Goal: Information Seeking & Learning: Check status

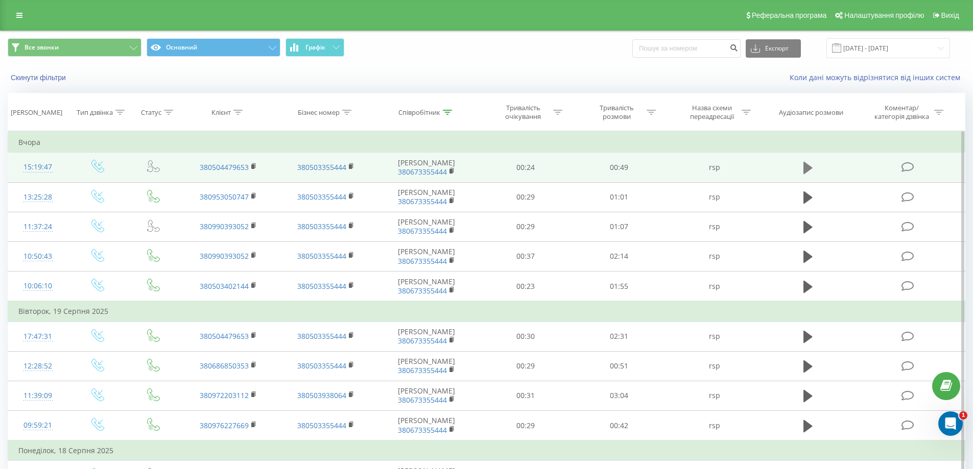
click at [810, 167] on icon at bounding box center [807, 168] width 9 height 12
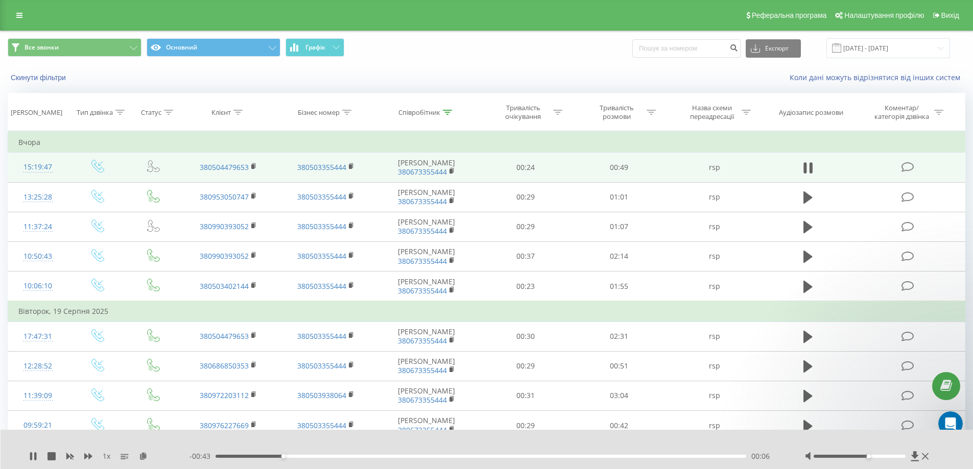
drag, startPoint x: 862, startPoint y: 456, endPoint x: 876, endPoint y: 456, distance: 14.8
click at [871, 456] on div "Accessibility label" at bounding box center [869, 457] width 4 height 4
click at [346, 114] on icon at bounding box center [346, 112] width 9 height 5
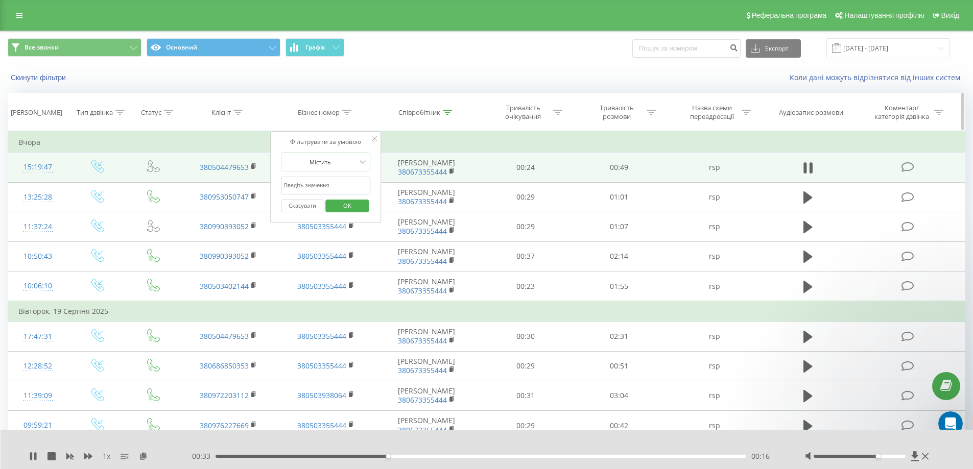
click at [240, 114] on icon at bounding box center [237, 112] width 9 height 5
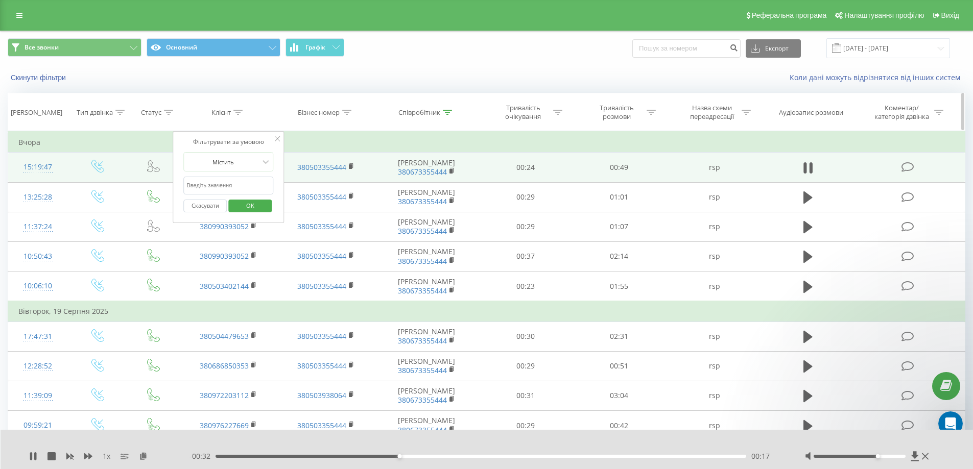
click at [446, 111] on icon at bounding box center [447, 112] width 9 height 5
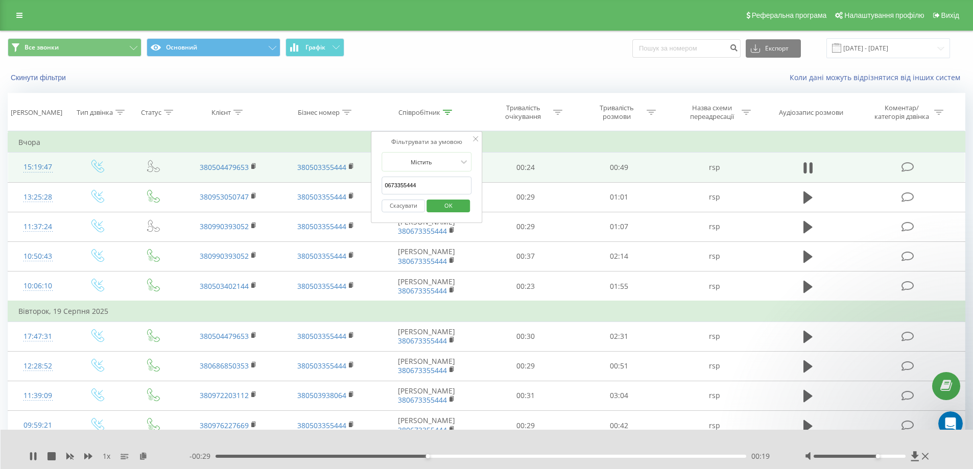
click at [438, 59] on div "Все звонки Основний Графік Експорт .csv .xls .xlsx [DATE] - [DATE]" at bounding box center [487, 48] width 972 height 34
click at [461, 184] on input "0673355444" at bounding box center [427, 186] width 90 height 18
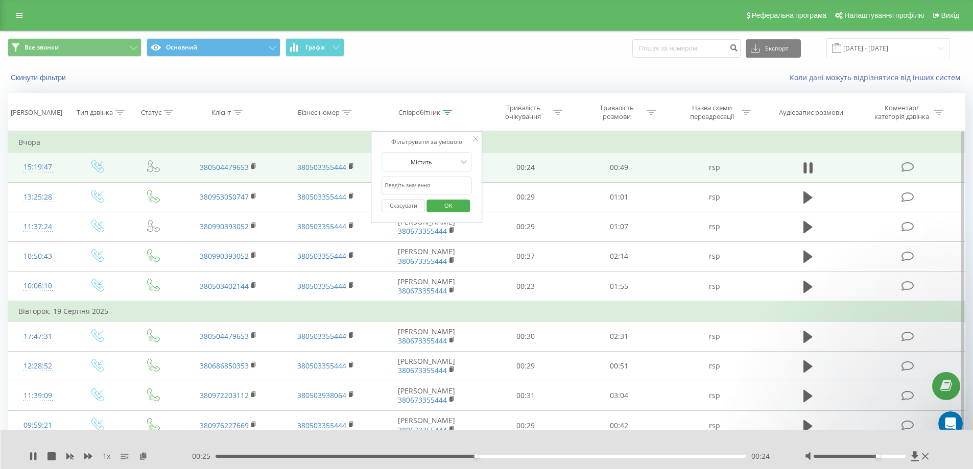
click at [452, 208] on span "OK" at bounding box center [448, 206] width 29 height 16
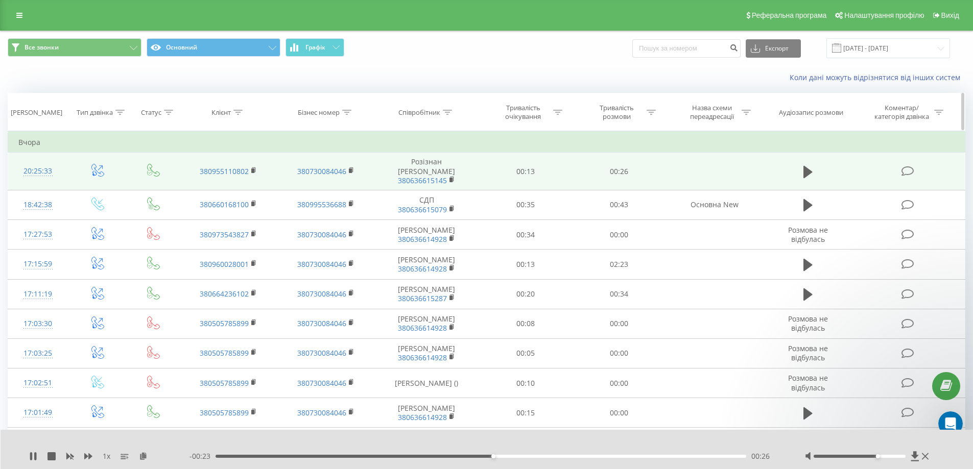
click at [348, 113] on icon at bounding box center [346, 112] width 9 height 5
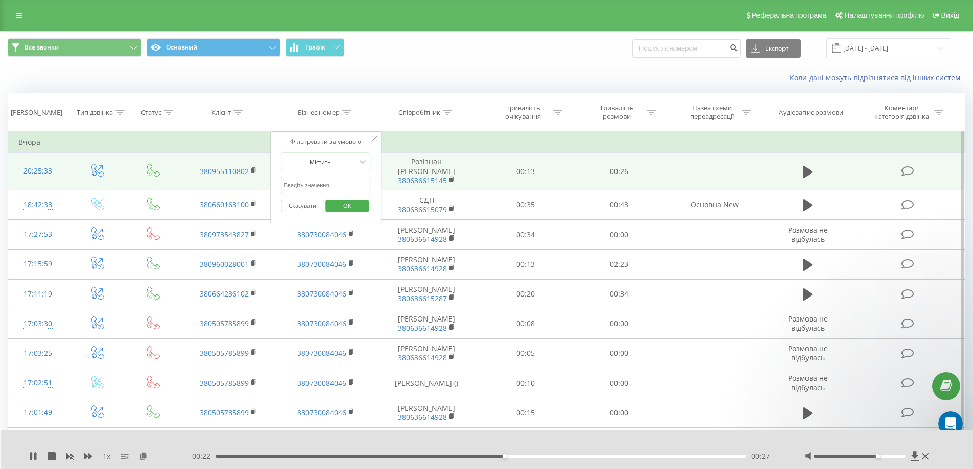
click at [341, 182] on input "text" at bounding box center [326, 186] width 90 height 18
click at [351, 205] on span "OK" at bounding box center [347, 206] width 29 height 16
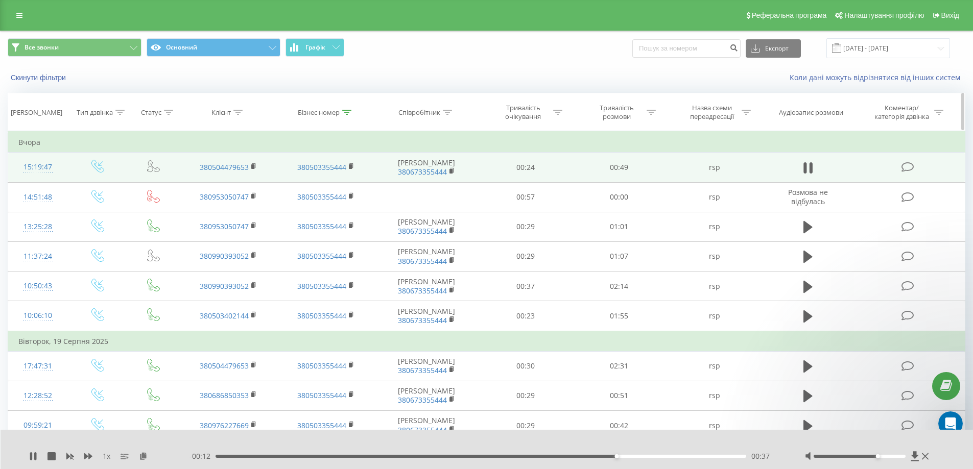
click at [344, 110] on icon at bounding box center [346, 112] width 9 height 5
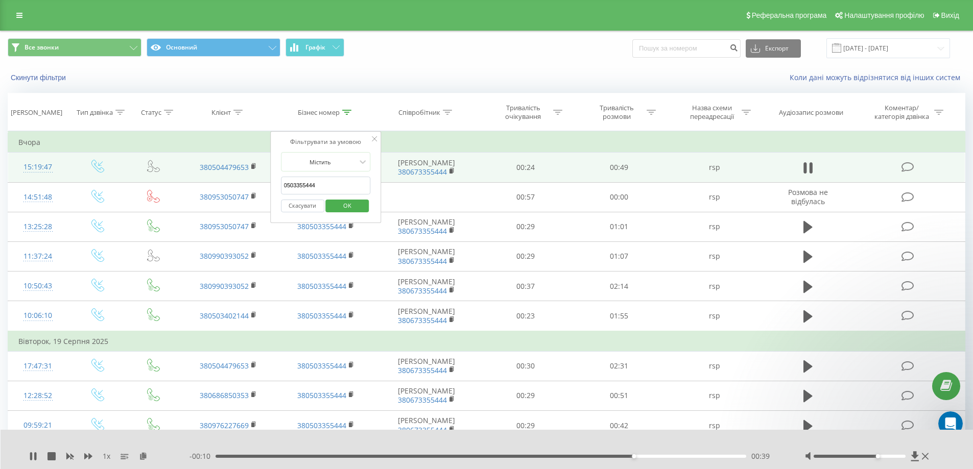
drag, startPoint x: 293, startPoint y: 185, endPoint x: 272, endPoint y: 185, distance: 20.9
click at [272, 185] on div "Фільтрувати за умовою Містить 0503355444 Скасувати OK" at bounding box center [325, 177] width 111 height 92
type input "0673355444"
click at [352, 206] on span "OK" at bounding box center [347, 206] width 29 height 16
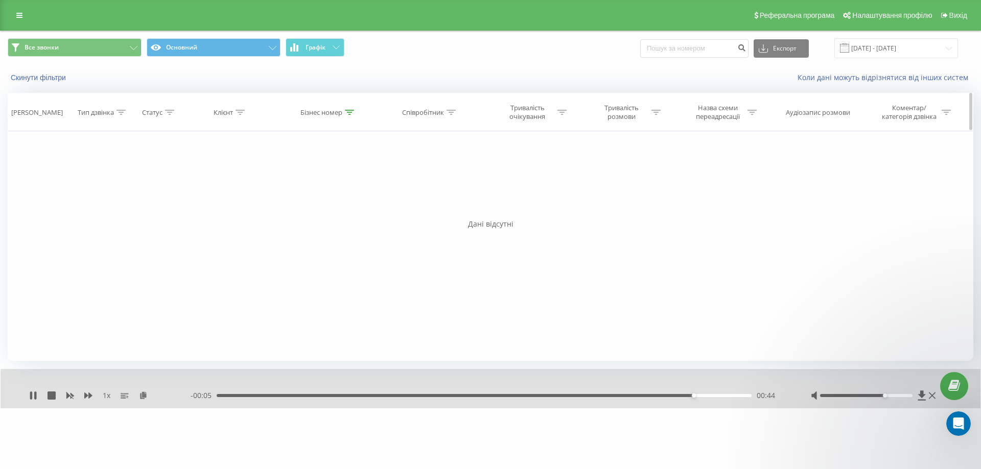
click at [348, 114] on icon at bounding box center [349, 112] width 9 height 5
drag, startPoint x: 317, startPoint y: 187, endPoint x: 258, endPoint y: 185, distance: 58.8
click at [258, 185] on div "Фільтрувати за умовою Дорівнює Введіть значення Скасувати OK Фільтрувати за умо…" at bounding box center [490, 246] width 965 height 230
click at [334, 203] on button "OK" at bounding box center [349, 206] width 43 height 13
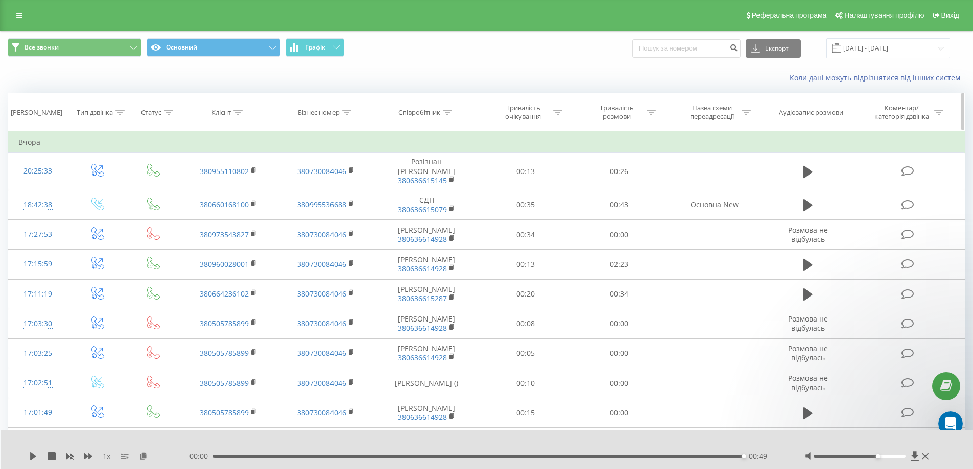
click at [448, 110] on icon at bounding box center [447, 112] width 9 height 5
click at [411, 187] on input "text" at bounding box center [427, 186] width 90 height 18
type input "380503355444"
click at [450, 206] on span "OK" at bounding box center [448, 206] width 29 height 16
